Goal: Task Accomplishment & Management: Use online tool/utility

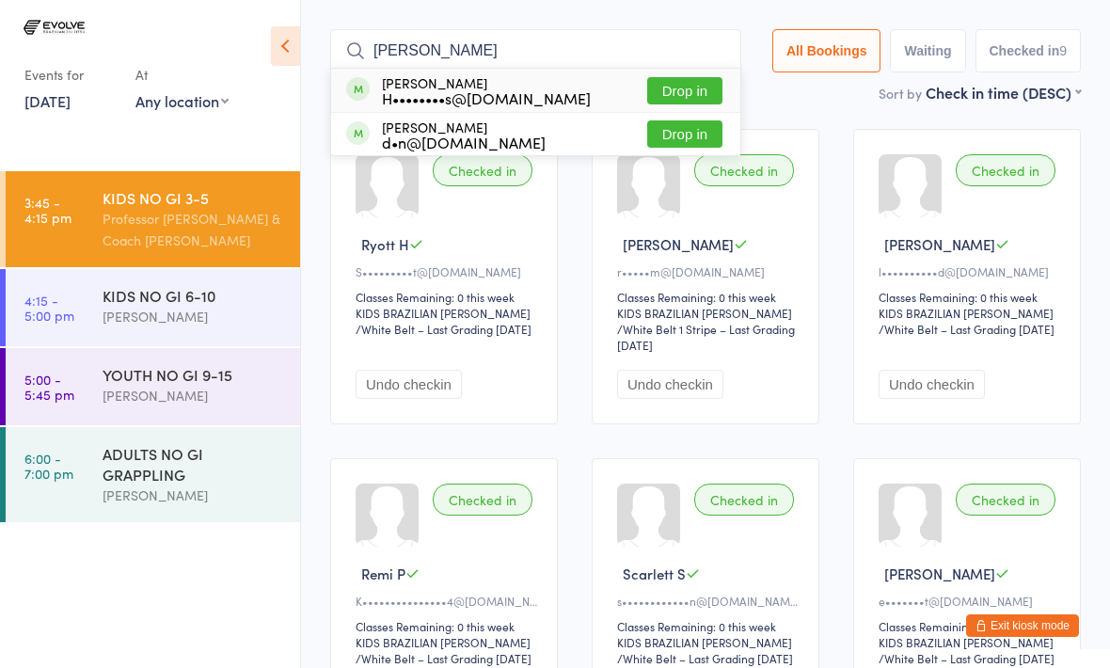
type input "[PERSON_NAME]"
click at [696, 77] on button "Drop in" at bounding box center [684, 90] width 75 height 27
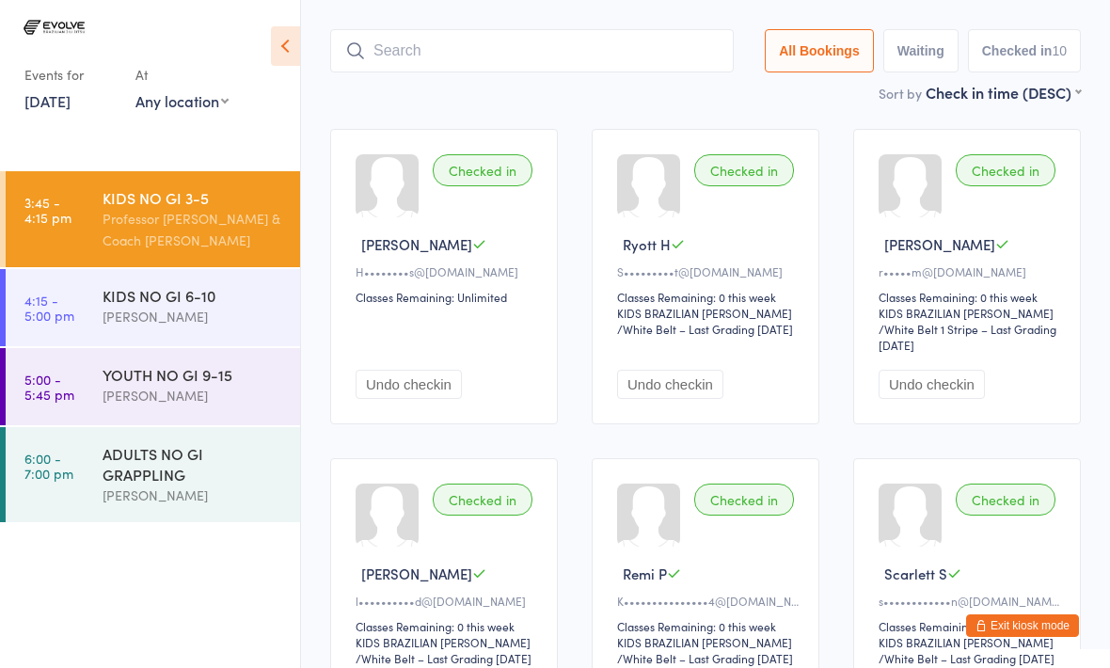
click at [603, 29] on input "search" at bounding box center [531, 50] width 403 height 43
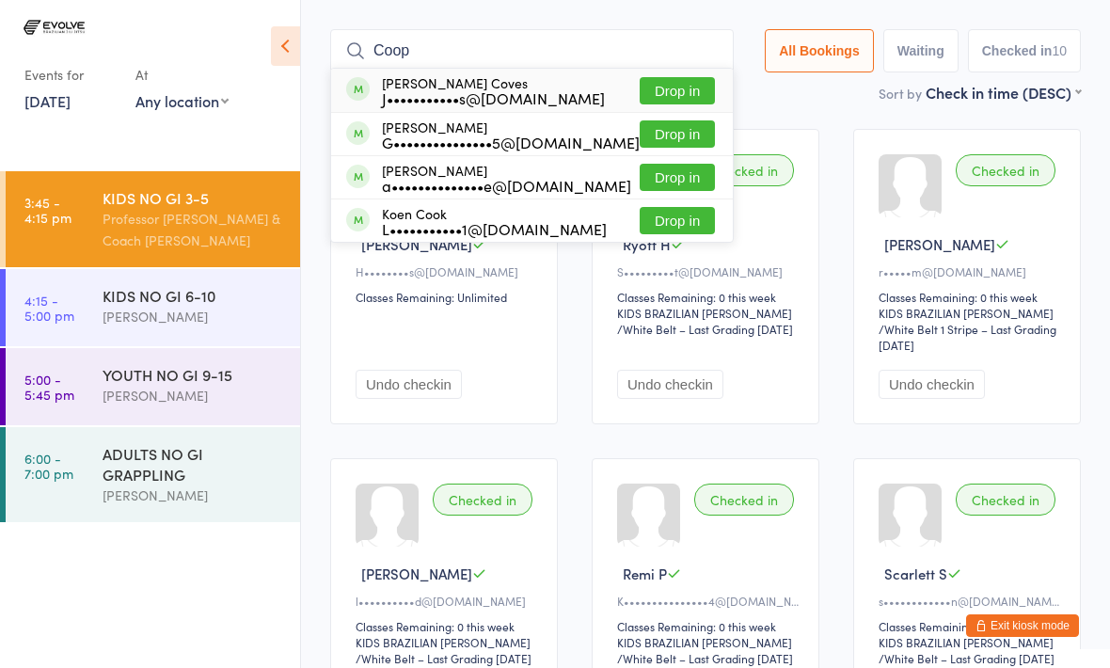
type input "Coop"
click at [675, 77] on button "Drop in" at bounding box center [676, 90] width 75 height 27
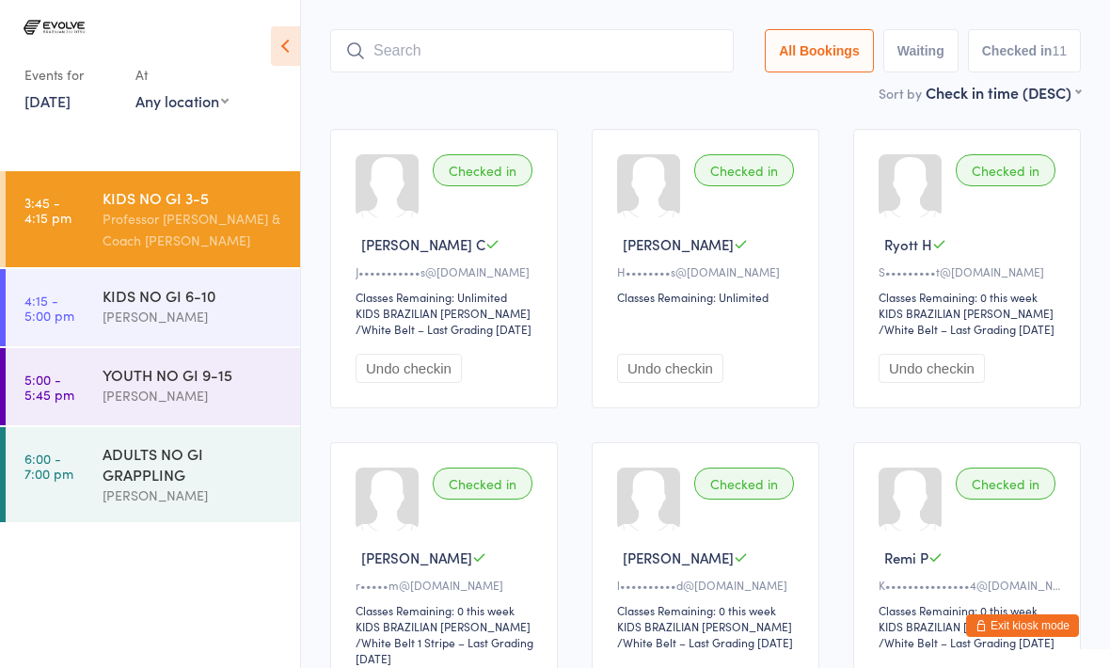
click at [539, 32] on input "search" at bounding box center [531, 50] width 403 height 43
click at [491, 29] on input "search" at bounding box center [531, 50] width 403 height 43
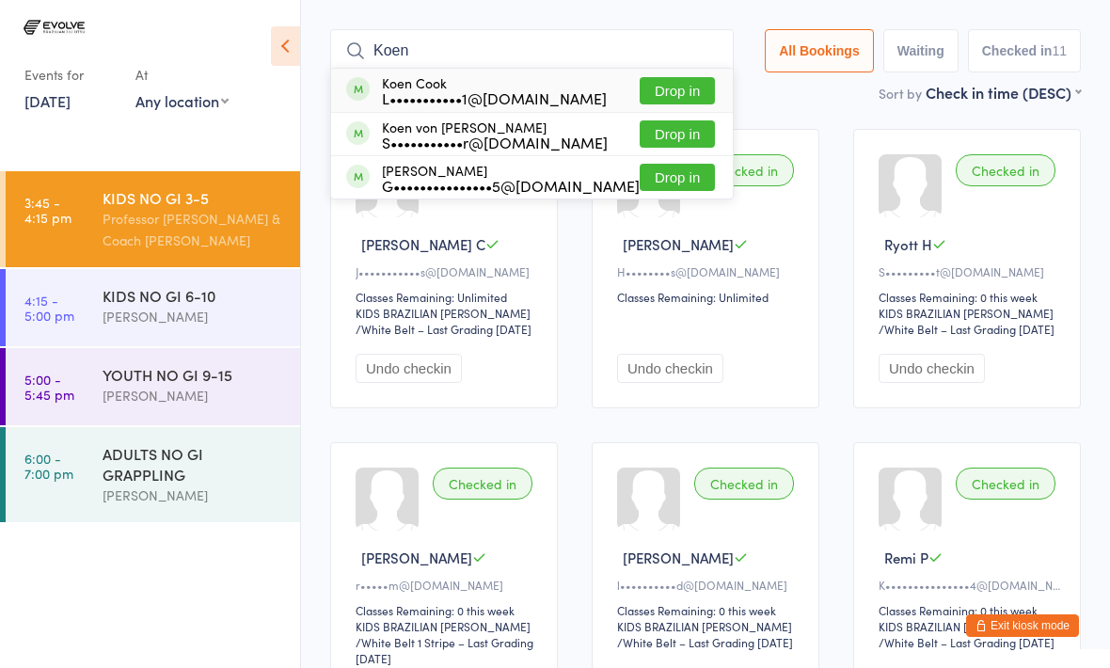
type input "Koen"
click at [532, 90] on div "L•••••••••••1@[DOMAIN_NAME]" at bounding box center [494, 97] width 225 height 15
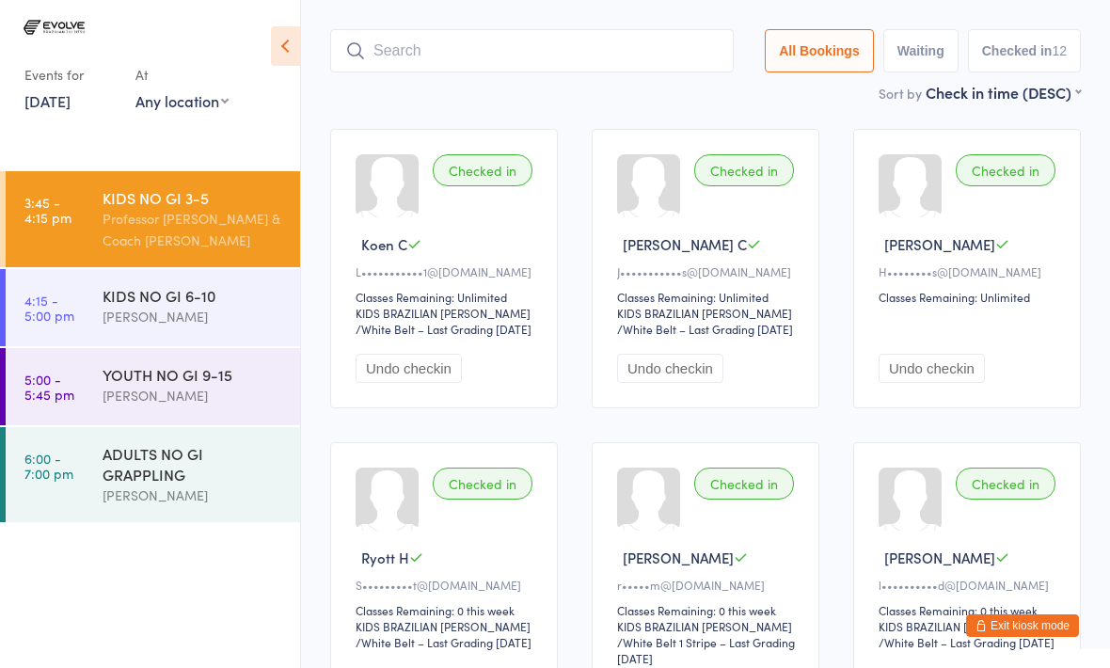
click at [147, 303] on div "KIDS NO GI 6-10" at bounding box center [192, 295] width 181 height 21
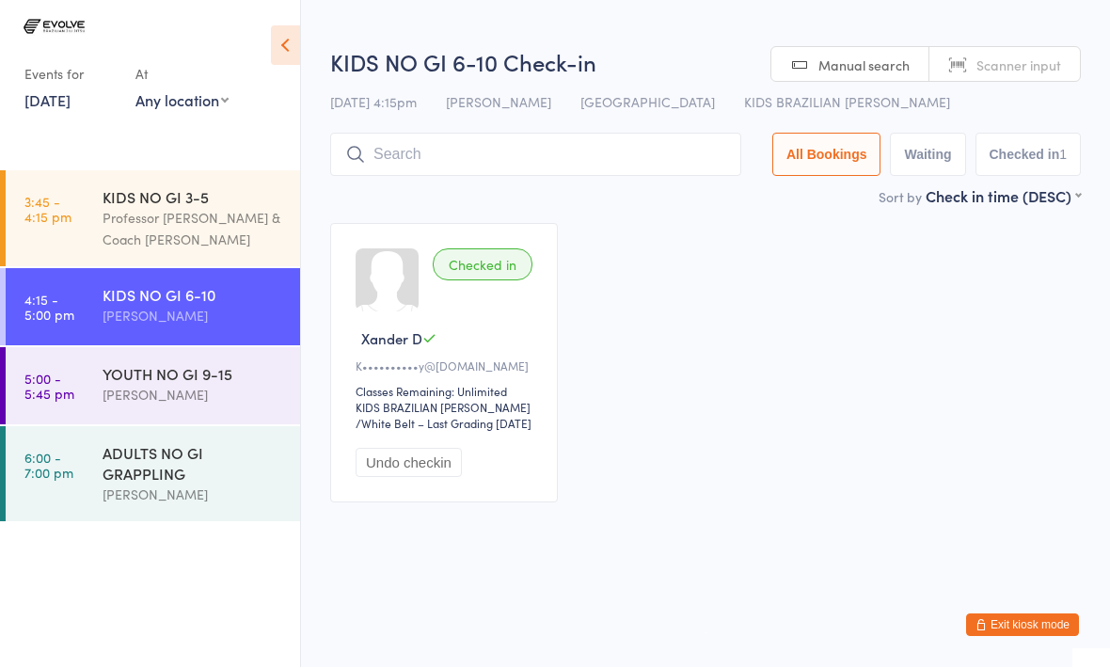
click at [552, 158] on input "search" at bounding box center [535, 155] width 411 height 43
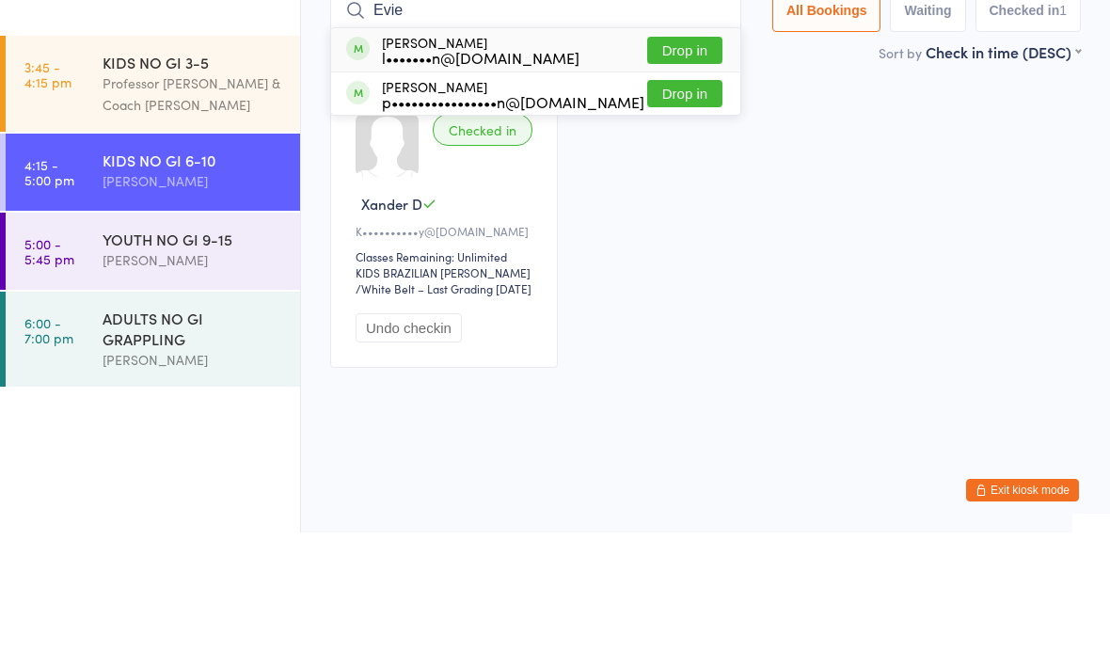
type input "Evie"
click at [677, 172] on button "Drop in" at bounding box center [684, 185] width 75 height 27
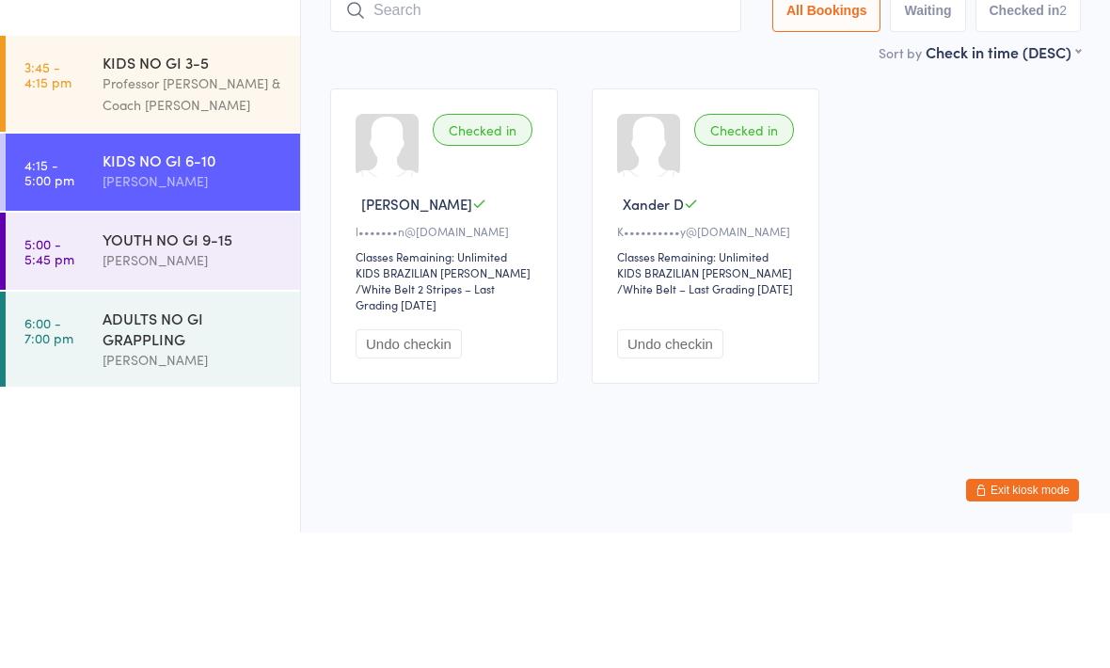
scroll to position [8, 0]
